Goal: Information Seeking & Learning: Find specific page/section

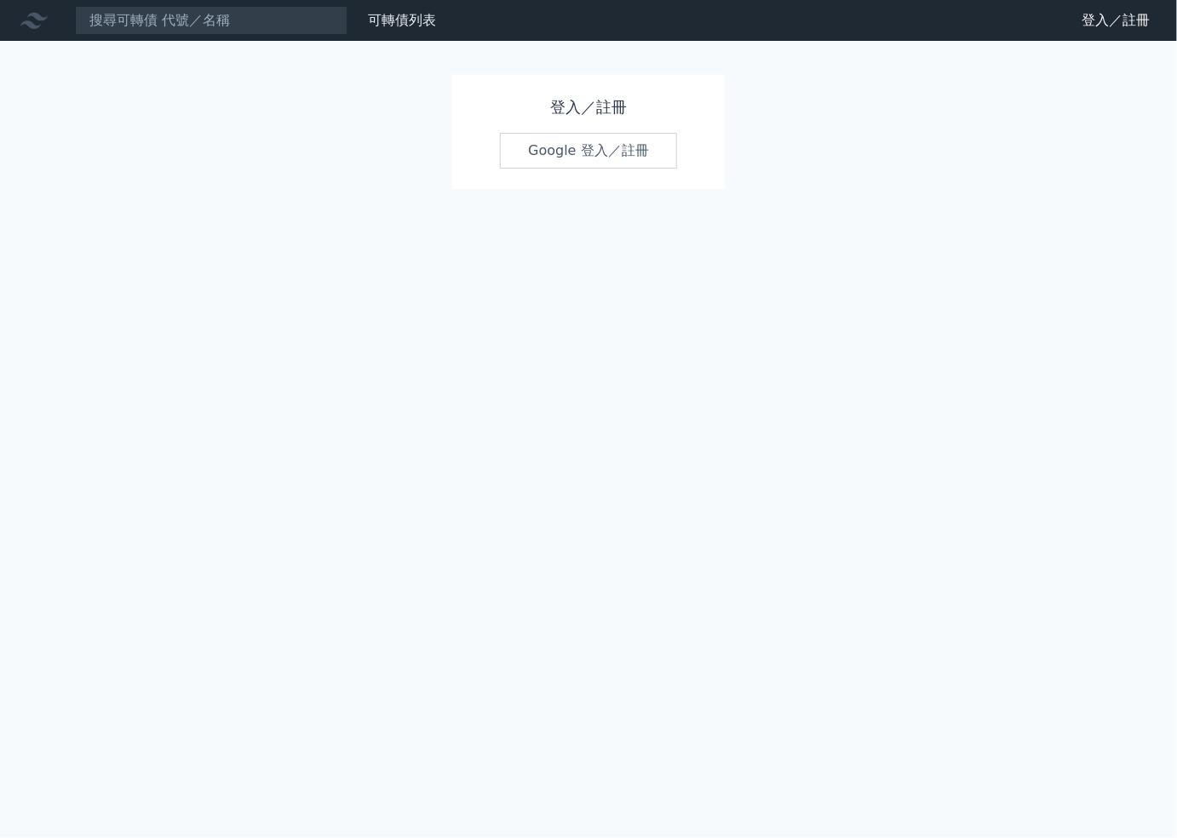
click at [608, 156] on link "Google 登入／註冊" at bounding box center [588, 151] width 177 height 36
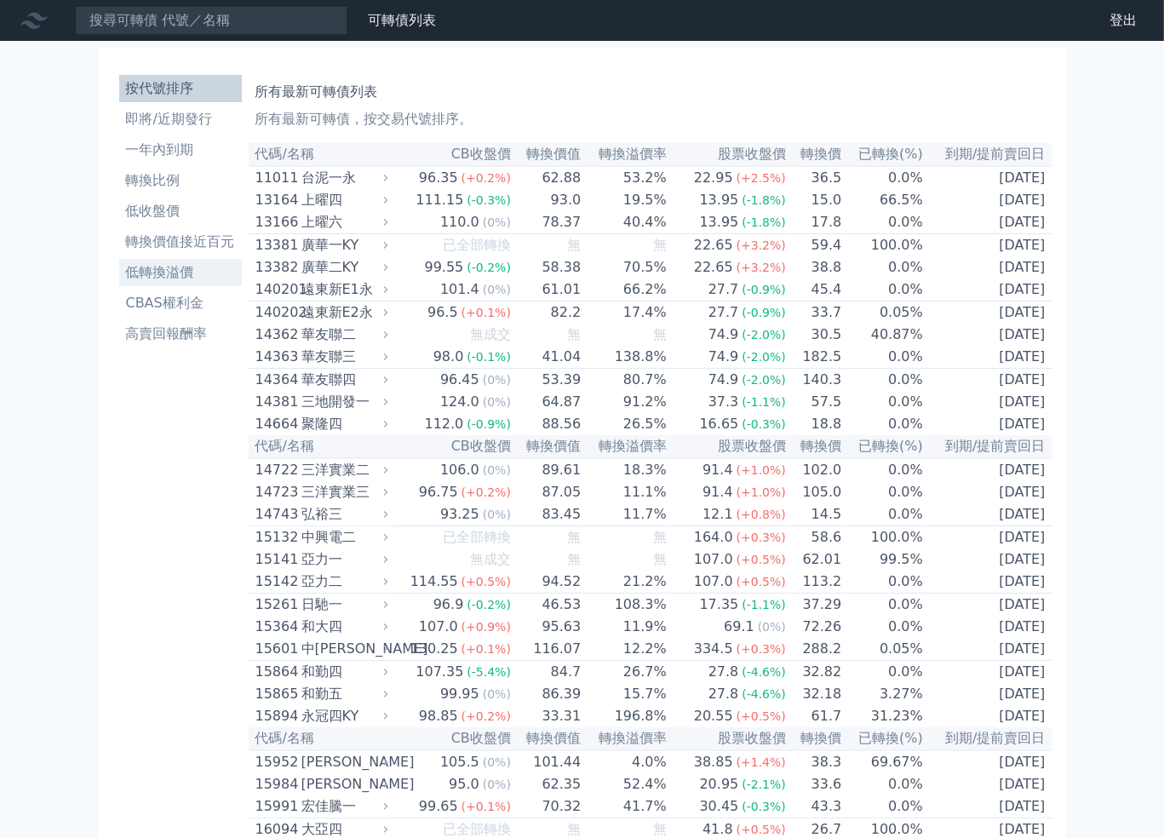
click at [140, 278] on li "低轉換溢價" at bounding box center [180, 272] width 123 height 20
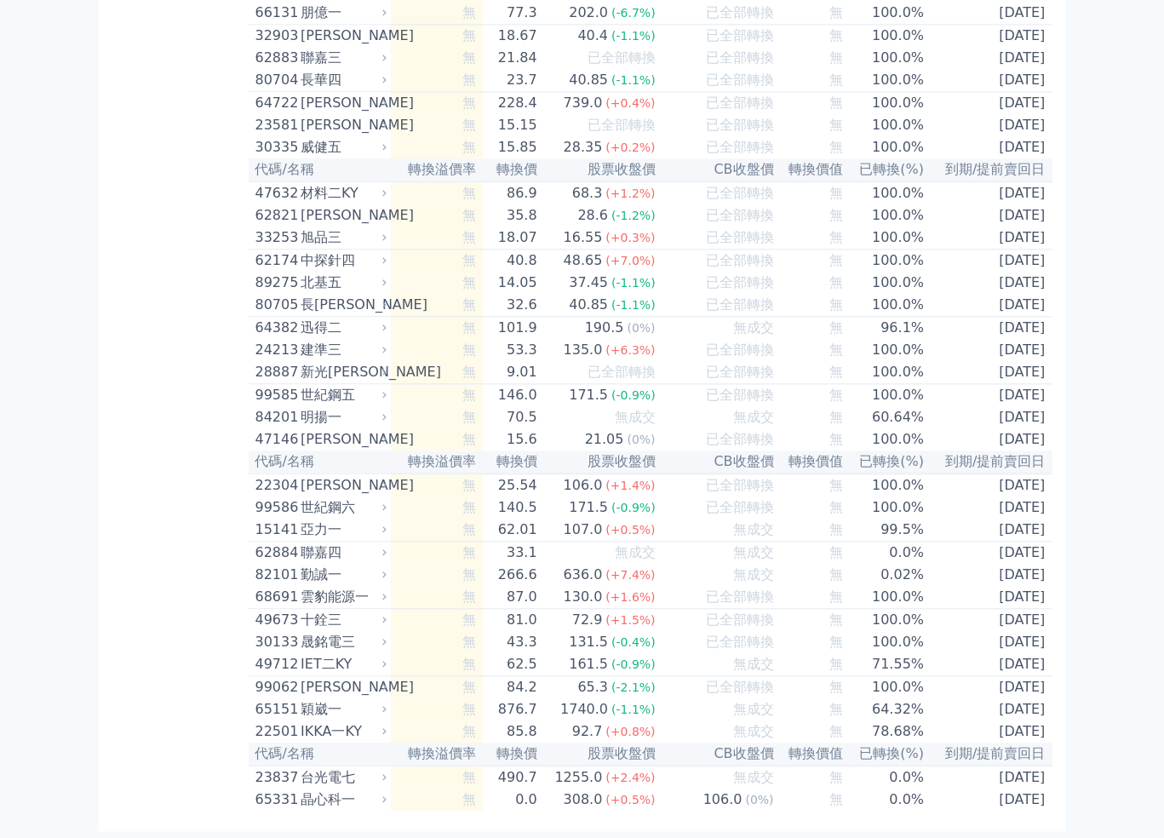
scroll to position [9744, 0]
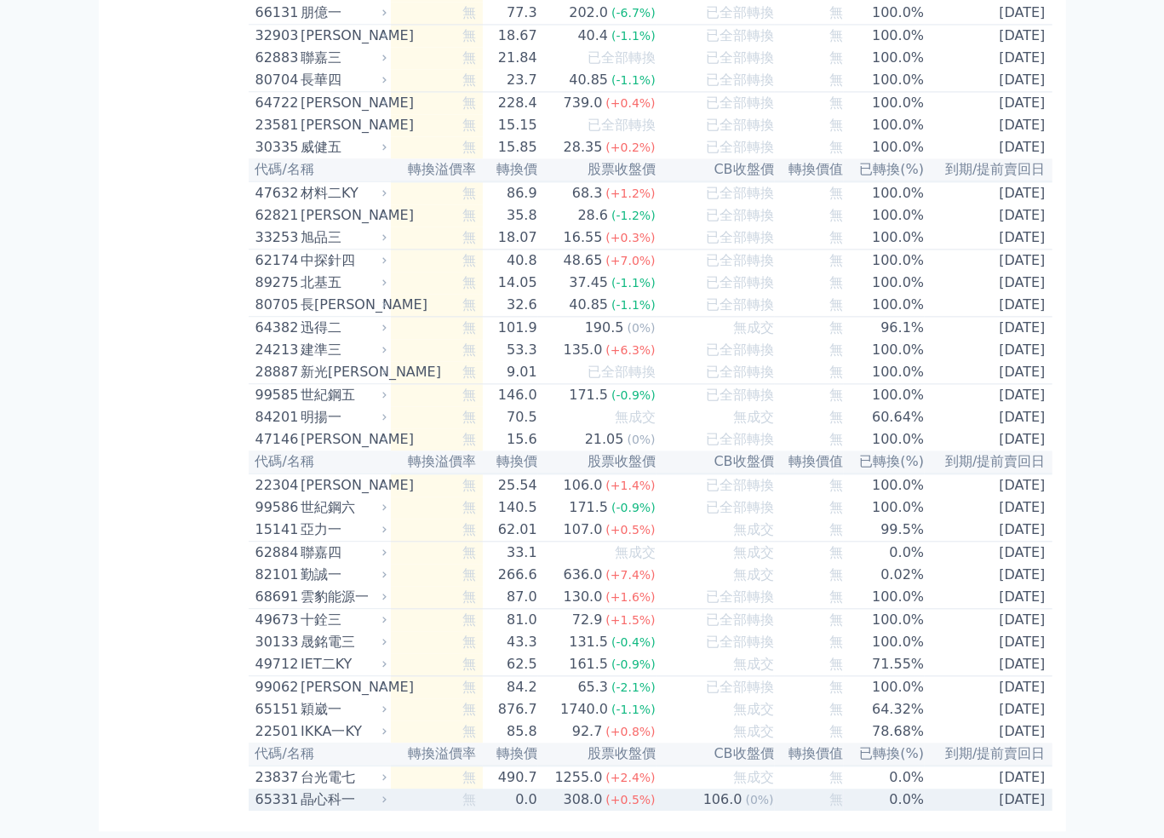
drag, startPoint x: 248, startPoint y: 182, endPoint x: 1046, endPoint y: 797, distance: 1007.1
